Goal: Check status

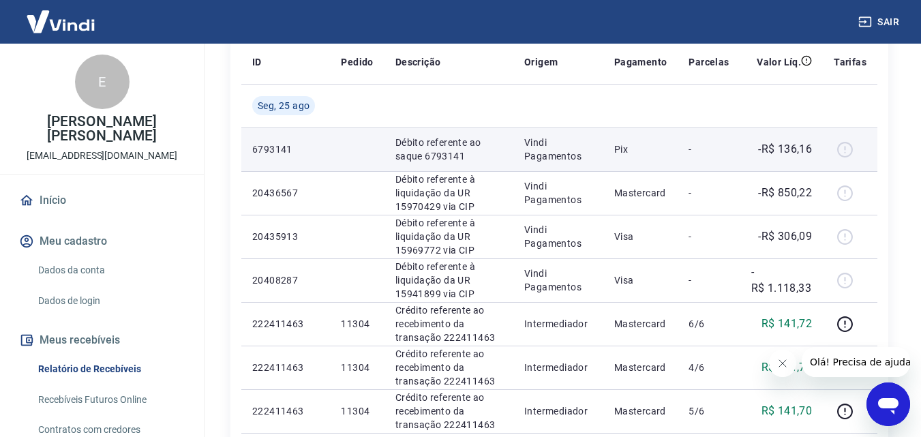
scroll to position [205, 0]
